Goal: Find specific page/section: Find specific page/section

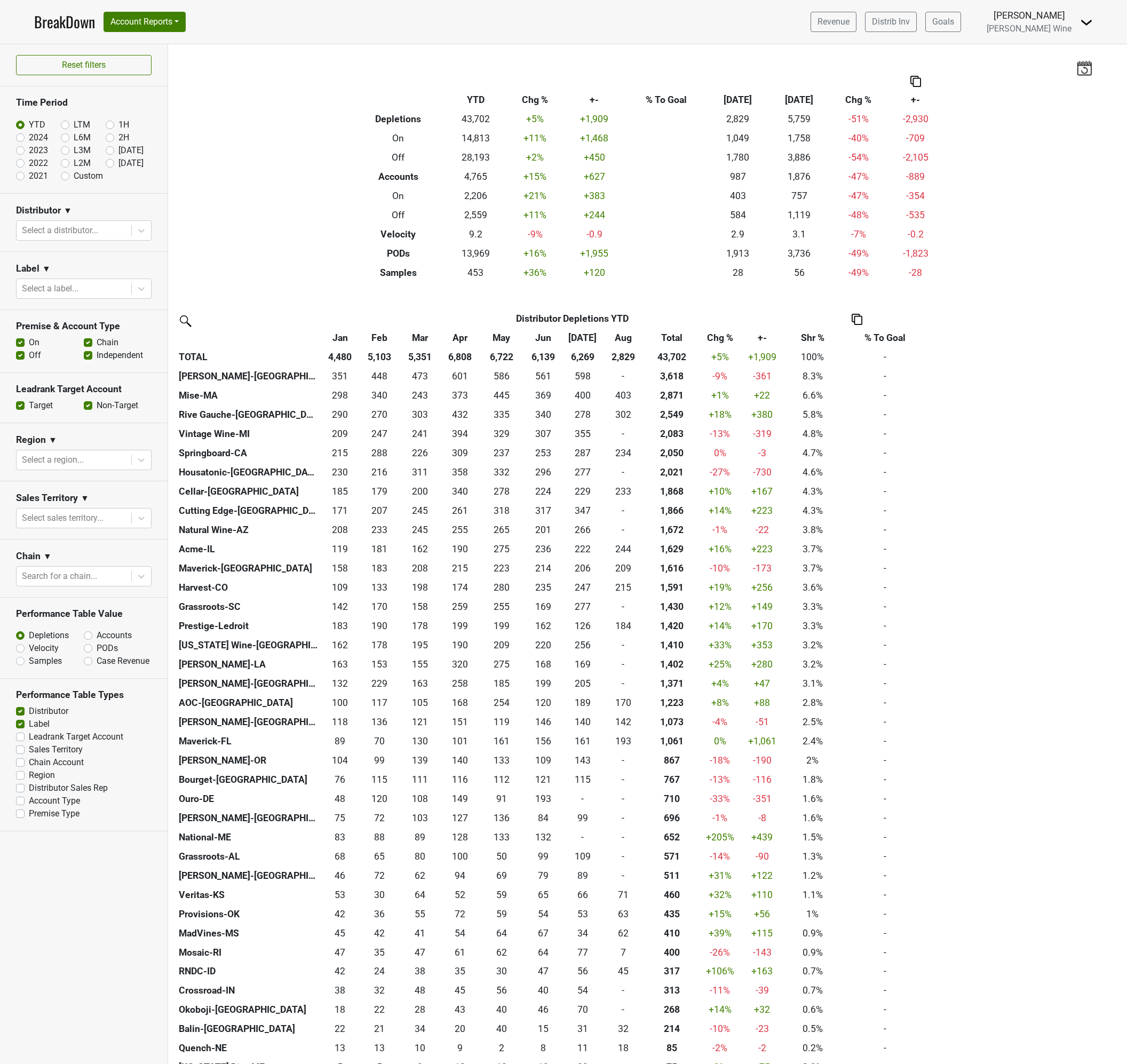
click at [253, 263] on div "Filters Breakdown Type YTD Chg % +- % To Goal Aug ‘25 Aug ‘24 Chg % +- Depletio…" at bounding box center [647, 554] width 959 height 1020
click at [231, 291] on div "Filters Breakdown Type YTD Chg % +- % To Goal Aug ‘25 Aug ‘24 Chg % +- Depletio…" at bounding box center [647, 554] width 959 height 1020
click at [262, 237] on div "Filters Breakdown Type YTD Chg % +- % To Goal Aug ‘25 Aug ‘24 Chg % +- Depletio…" at bounding box center [647, 554] width 959 height 1020
click at [301, 240] on div "Filters Breakdown Type YTD Chg % +- % To Goal Aug ‘25 Aug ‘24 Chg % +- Depletio…" at bounding box center [647, 554] width 959 height 1020
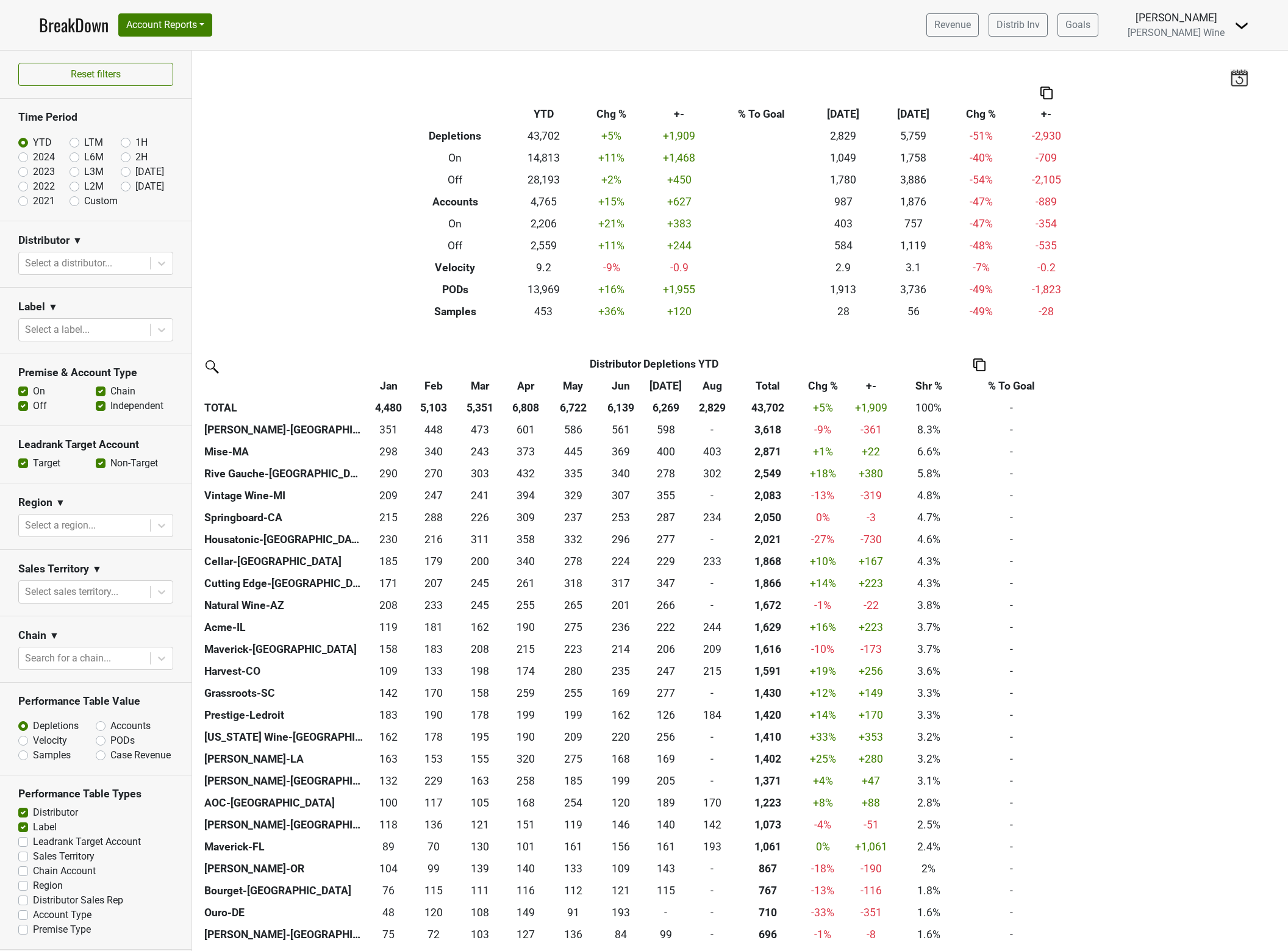
click at [335, 265] on div "Filters Breakdown Type YTD Chg % +- % To Goal Aug ‘25 Aug ‘24 Chg % +- Depletio…" at bounding box center [740, 501] width 1096 height 900
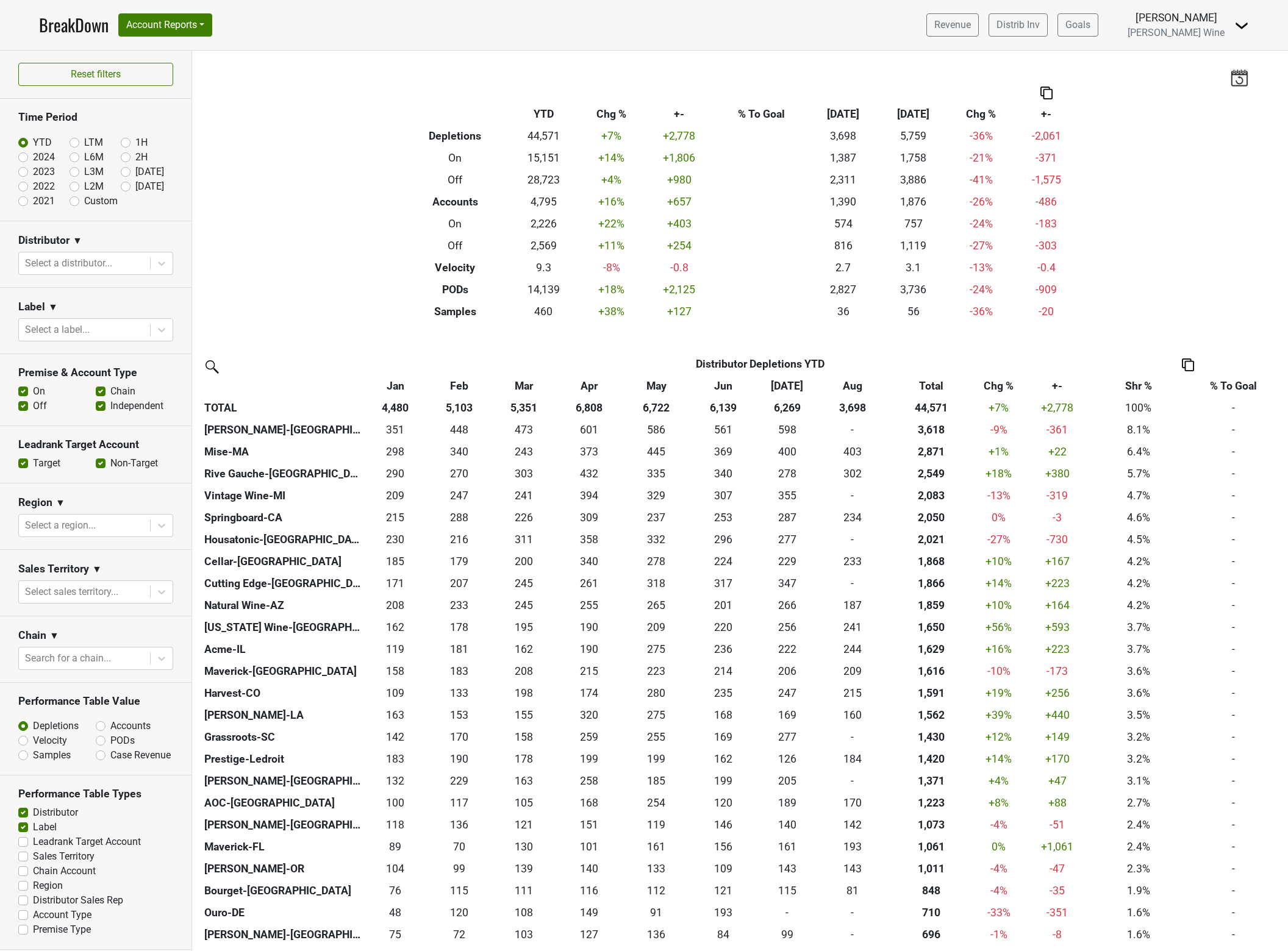
click at [301, 211] on div "Filters Breakdown Type YTD Chg % +- % To Goal Aug ‘[DATE] Chg % +- Depletions 4…" at bounding box center [740, 501] width 1096 height 900
click at [299, 202] on div "Filters Breakdown Type YTD Chg % +- % To Goal Aug ‘[DATE] Chg % +- Depletions 4…" at bounding box center [740, 501] width 1096 height 900
click at [299, 242] on div "Filters Breakdown Type YTD Chg % +- % To Goal Aug ‘25 Aug ‘24 Chg % +- Depletio…" at bounding box center [740, 501] width 1096 height 900
click at [342, 164] on div "Filters Breakdown Type YTD Chg % +- % To Goal Aug ‘25 Aug ‘24 Chg % +- Depletio…" at bounding box center [740, 501] width 1096 height 900
click at [361, 224] on div "Filters Breakdown Type YTD Chg % +- % To Goal Aug ‘[DATE] Chg % +- Depletions 4…" at bounding box center [740, 501] width 1096 height 900
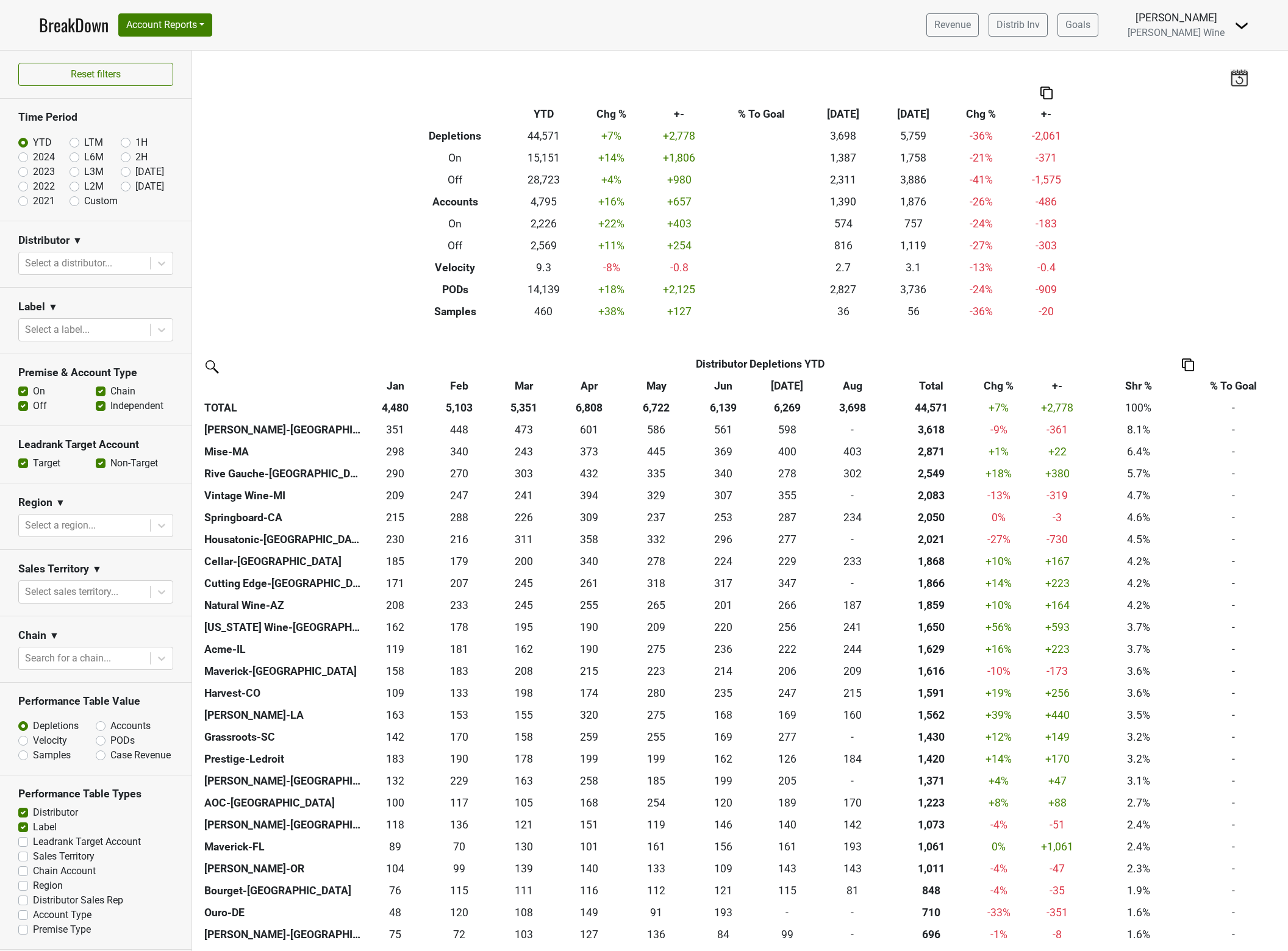
click at [334, 224] on div "Filters Breakdown Type YTD Chg % +- % To Goal Aug ‘25 Aug ‘24 Chg % +- Depletio…" at bounding box center [740, 501] width 1096 height 900
click at [349, 256] on div "Filters Breakdown Type YTD Chg % +- % To Goal Aug ‘25 Aug ‘24 Chg % +- Depletio…" at bounding box center [740, 501] width 1096 height 900
click at [369, 130] on div "Filters Breakdown Type YTD Chg % +- % To Goal Aug ‘25 Aug ‘24 Chg % +- Depletio…" at bounding box center [740, 501] width 1096 height 900
click at [329, 274] on div "Filters Breakdown Type YTD Chg % +- % To Goal Aug ‘[DATE] Chg % +- Depletions 4…" at bounding box center [740, 501] width 1096 height 900
click at [303, 283] on div "Filters Breakdown Type YTD Chg % +- % To Goal Aug ‘25 Aug ‘24 Chg % +- Depletio…" at bounding box center [740, 501] width 1096 height 900
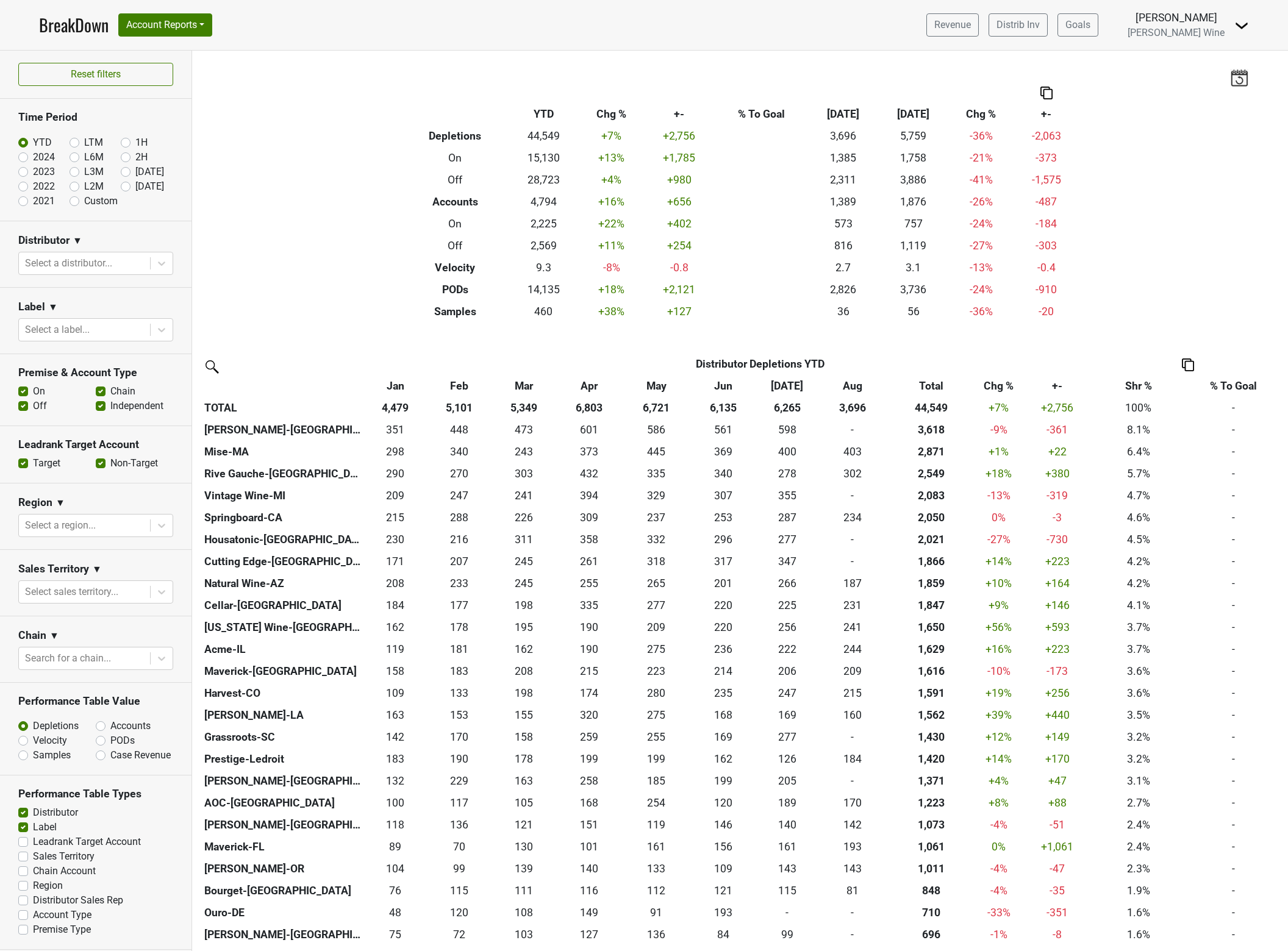
click at [368, 287] on div "Filters Breakdown Type YTD Chg % +- % To Goal Aug ‘25 Aug ‘24 Chg % +- Depletio…" at bounding box center [740, 501] width 1096 height 900
click at [183, 22] on button "Account Reports" at bounding box center [165, 25] width 94 height 23
click at [160, 52] on link "SuperRanker" at bounding box center [173, 53] width 108 height 20
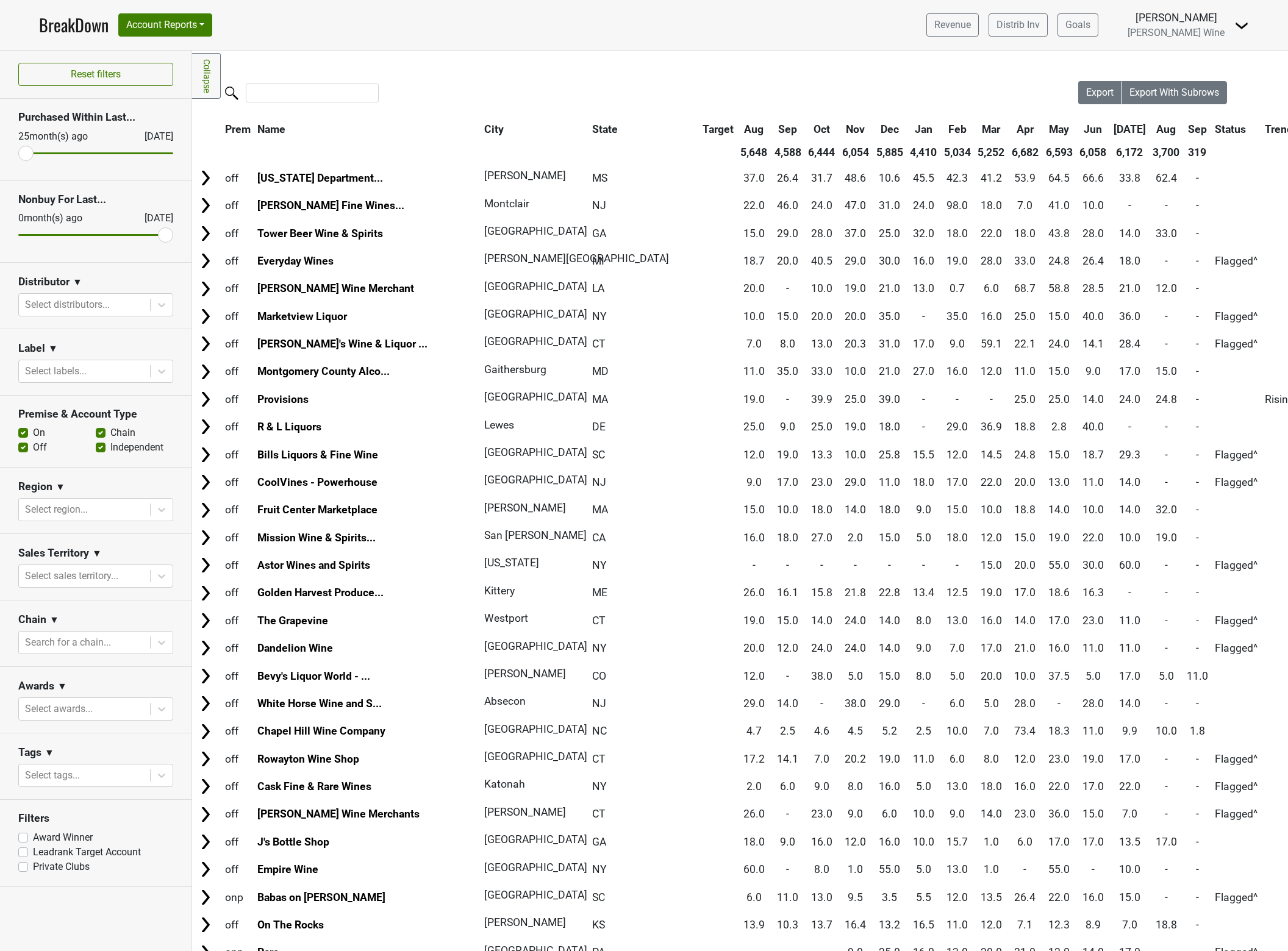
click at [440, 104] on div at bounding box center [635, 94] width 886 height 27
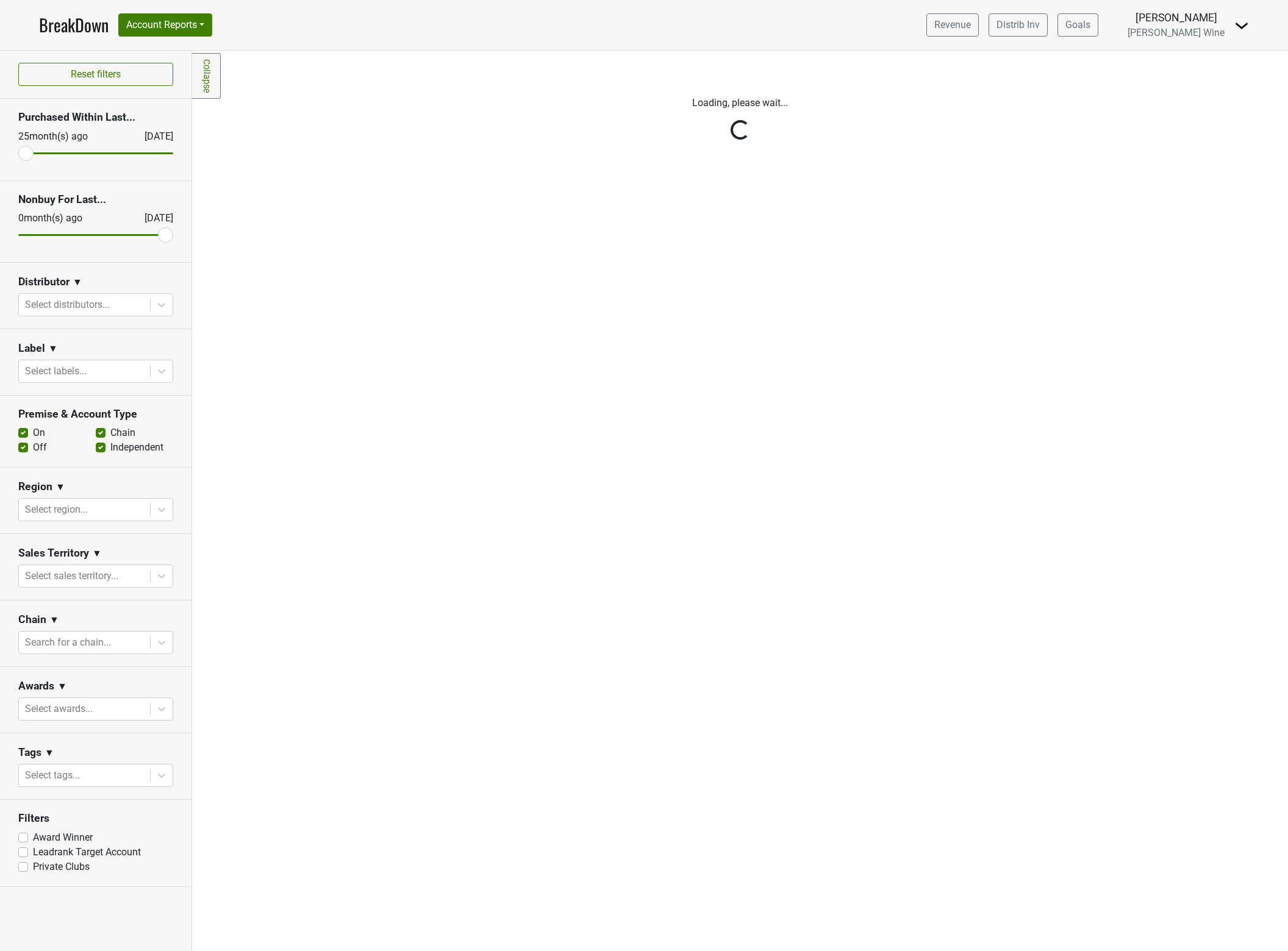
click at [612, 216] on div "Filters Collapse Loading, please wait..." at bounding box center [740, 501] width 1096 height 900
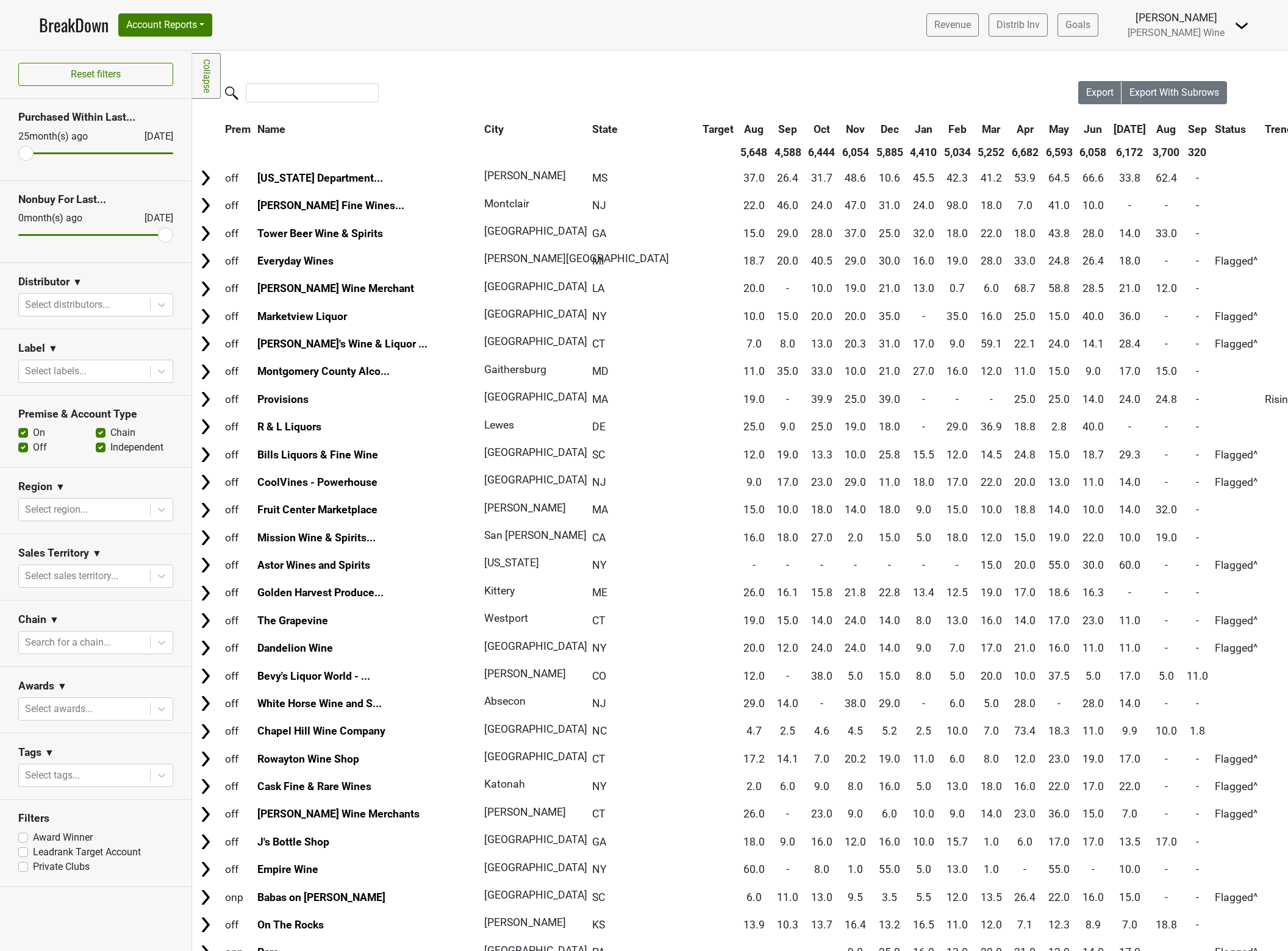
click at [850, 67] on div "Filters Collapse Loading, please wait... Please wait, your file is being downlo…" at bounding box center [740, 501] width 1096 height 900
